Goal: Obtain resource: Obtain resource

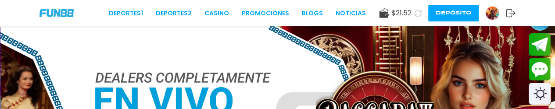
click at [490, 14] on img at bounding box center [492, 13] width 13 height 13
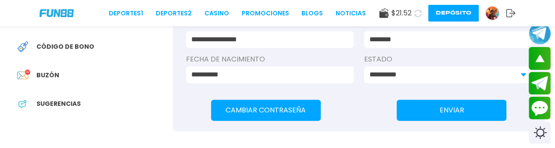
scroll to position [219, 0]
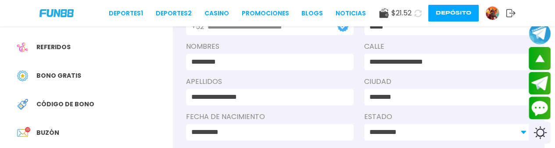
click at [63, 77] on span "Bono Gratis" at bounding box center [58, 75] width 45 height 9
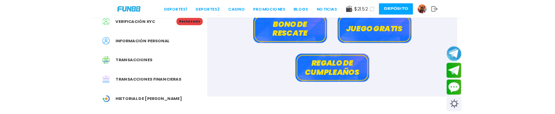
scroll to position [88, 0]
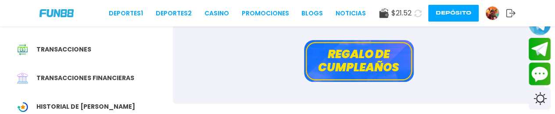
click at [368, 67] on button "Regalo de cumpleaños" at bounding box center [359, 61] width 110 height 42
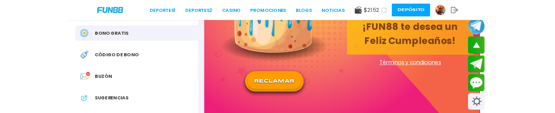
scroll to position [219, 0]
